Goal: Transaction & Acquisition: Purchase product/service

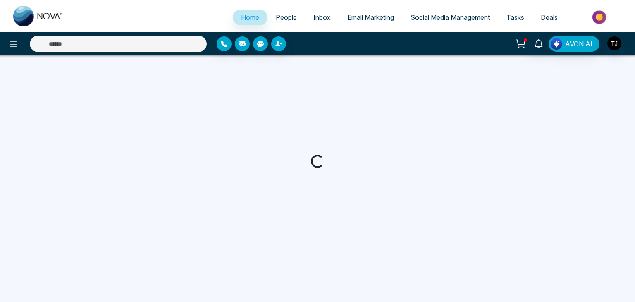
select select "*"
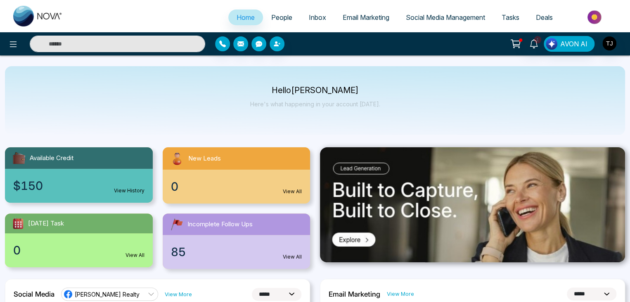
click at [600, 14] on img at bounding box center [596, 17] width 60 height 19
click at [596, 17] on img at bounding box center [596, 17] width 60 height 19
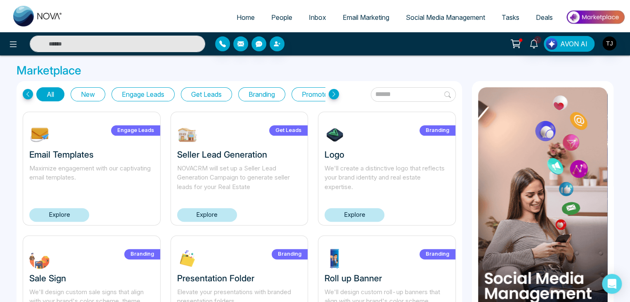
click at [87, 92] on button "New" at bounding box center [88, 94] width 35 height 14
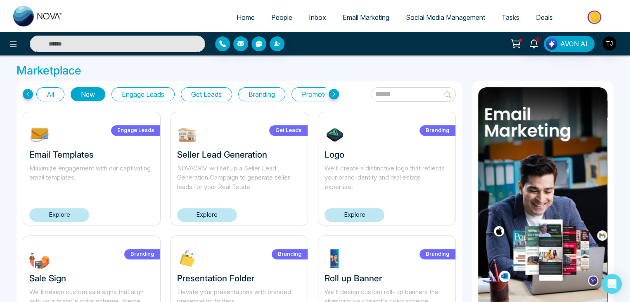
click at [271, 95] on button "Branding" at bounding box center [261, 94] width 47 height 14
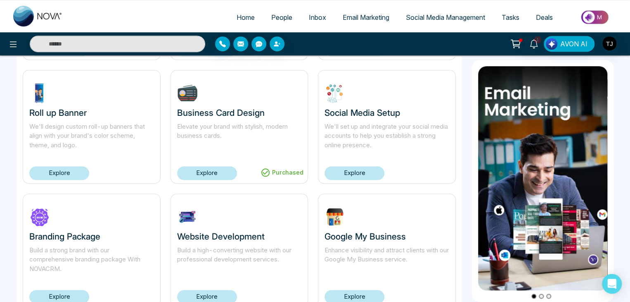
scroll to position [195, 0]
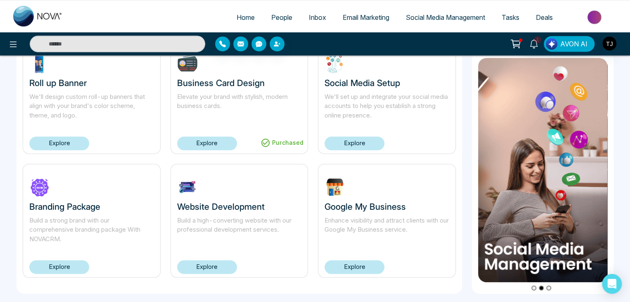
click at [345, 264] on link "Explore" at bounding box center [355, 267] width 60 height 14
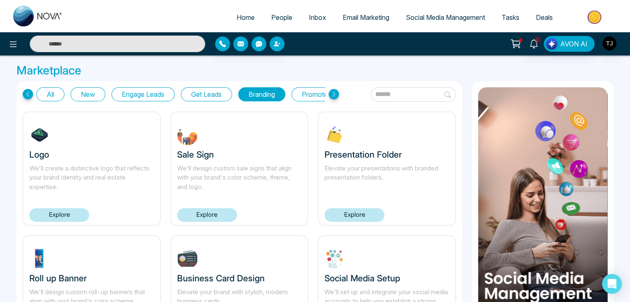
click at [353, 215] on link "Explore" at bounding box center [355, 215] width 60 height 14
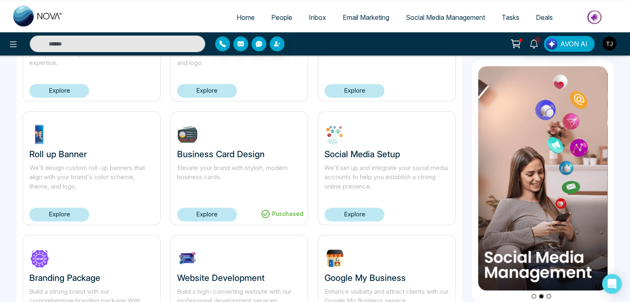
scroll to position [195, 0]
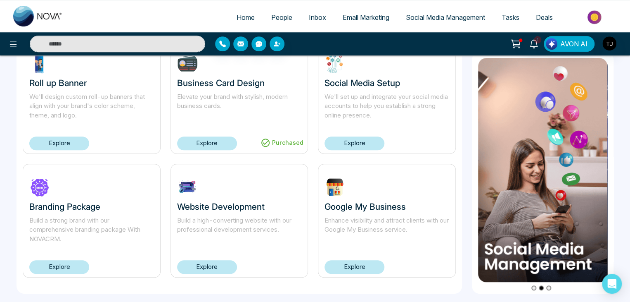
click at [368, 265] on link "Explore" at bounding box center [355, 267] width 60 height 14
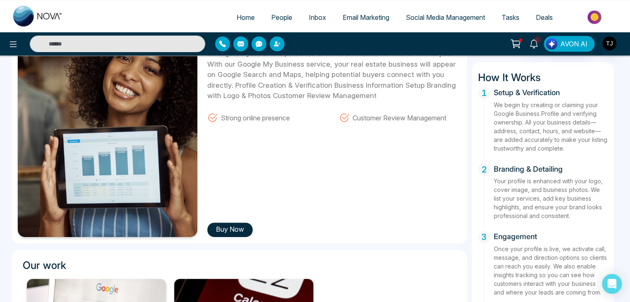
scroll to position [207, 0]
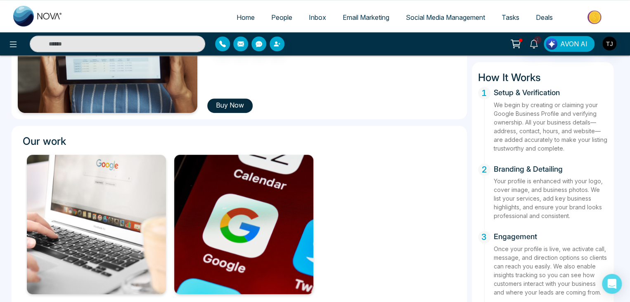
click at [242, 107] on button "Buy Now" at bounding box center [229, 105] width 45 height 14
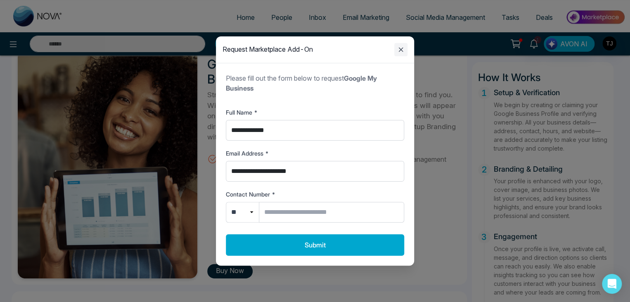
click at [402, 48] on icon "Close modal" at bounding box center [401, 50] width 10 height 10
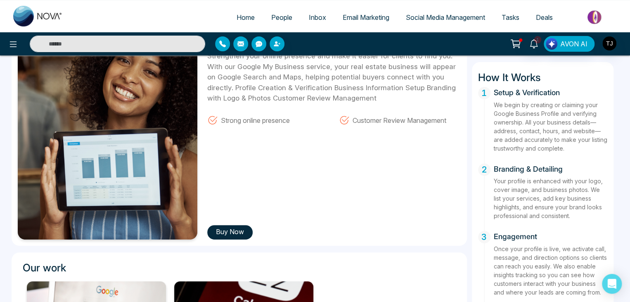
scroll to position [0, 0]
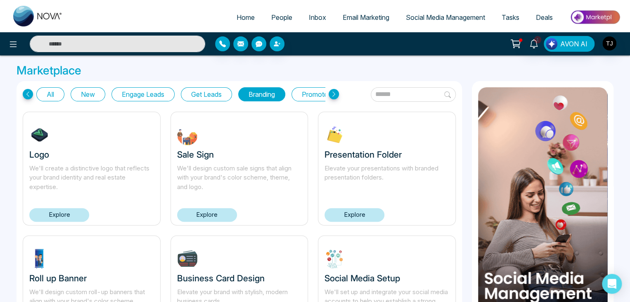
click at [226, 212] on link "Explore" at bounding box center [207, 215] width 60 height 14
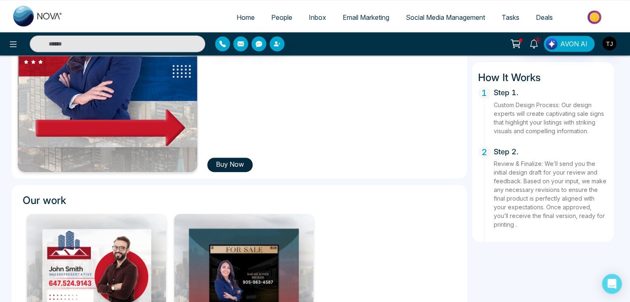
scroll to position [24, 0]
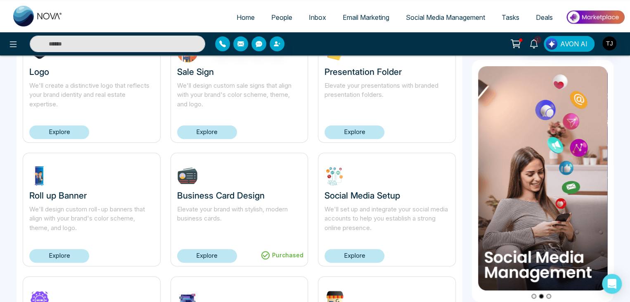
scroll to position [195, 0]
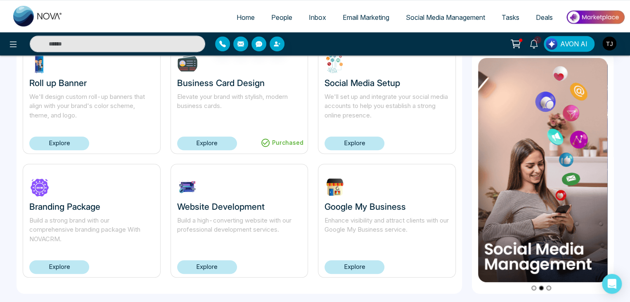
click at [368, 265] on link "Explore" at bounding box center [355, 267] width 60 height 14
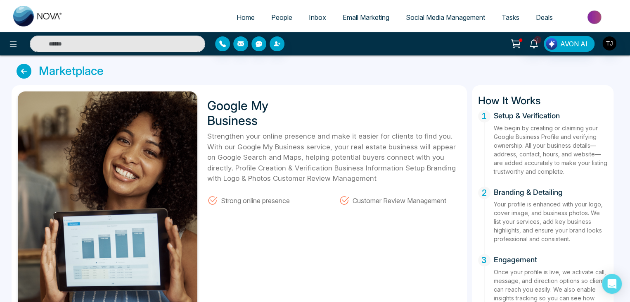
scroll to position [124, 0]
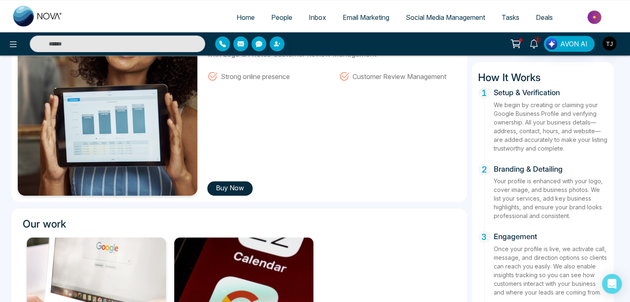
click at [225, 192] on button "Buy Now" at bounding box center [229, 188] width 45 height 14
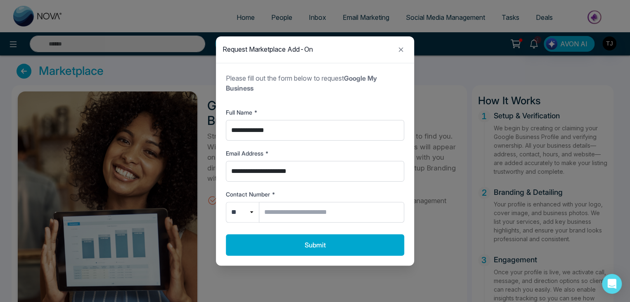
scroll to position [83, 0]
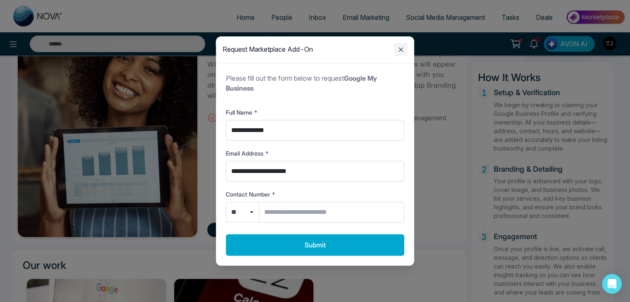
click at [402, 49] on icon "Close modal" at bounding box center [401, 50] width 5 height 5
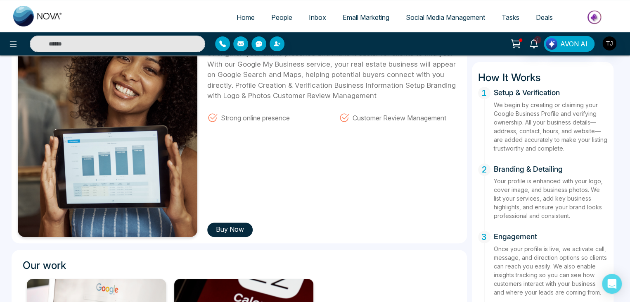
click at [236, 233] on button "Buy Now" at bounding box center [229, 229] width 45 height 14
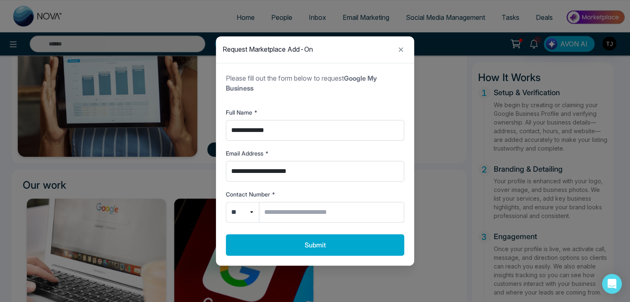
scroll to position [39, 0]
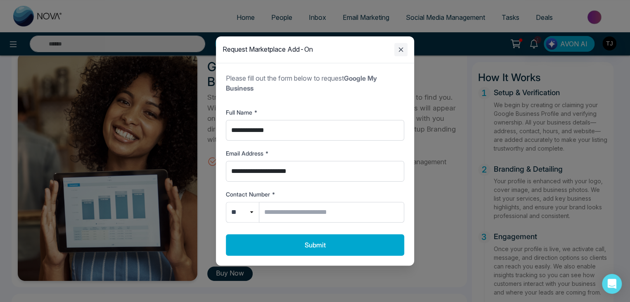
click at [403, 48] on icon "Close modal" at bounding box center [401, 50] width 5 height 5
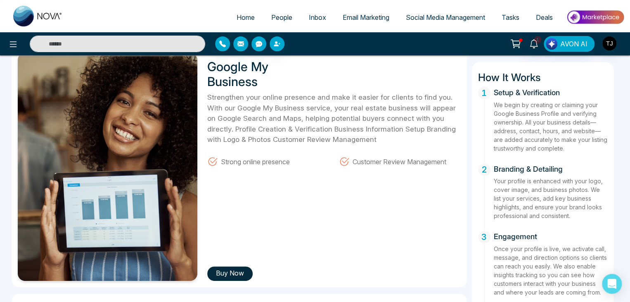
click at [231, 271] on button "Buy Now" at bounding box center [229, 273] width 45 height 14
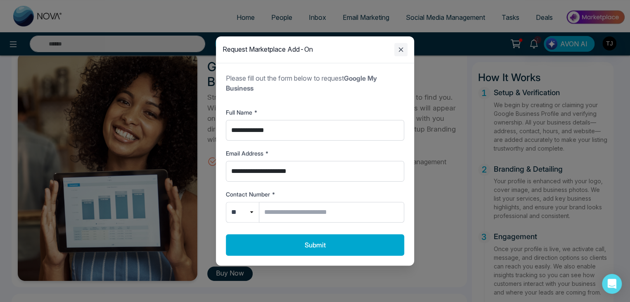
click at [399, 53] on icon "Close modal" at bounding box center [401, 50] width 10 height 10
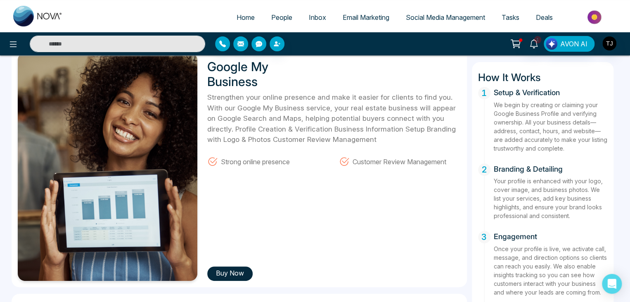
scroll to position [0, 0]
